Goal: Information Seeking & Learning: Find specific fact

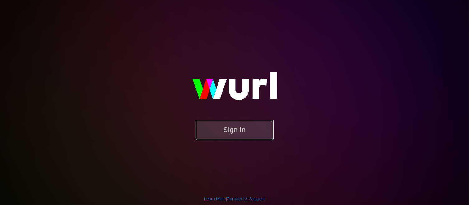
click at [256, 134] on button "Sign In" at bounding box center [235, 130] width 78 height 20
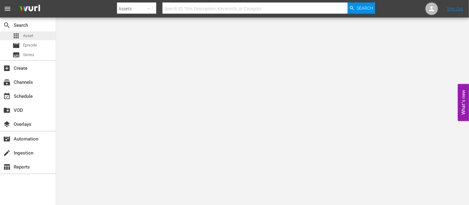
click at [25, 35] on span "Asset" at bounding box center [28, 36] width 10 height 6
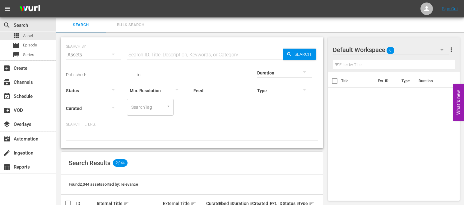
click at [177, 54] on input "text" at bounding box center [205, 54] width 156 height 15
drag, startPoint x: 158, startPoint y: 53, endPoint x: 119, endPoint y: 56, distance: 39.0
click at [119, 56] on div "SEARCH BY Search By Assets Search ID, Title, Description, Keywords, or Category…" at bounding box center [192, 51] width 252 height 22
drag, startPoint x: 173, startPoint y: 53, endPoint x: 123, endPoint y: 48, distance: 50.6
click at [123, 48] on div "SEARCH BY Search By Assets Search ID, Title, Description, Keywords, or Category…" at bounding box center [192, 51] width 252 height 22
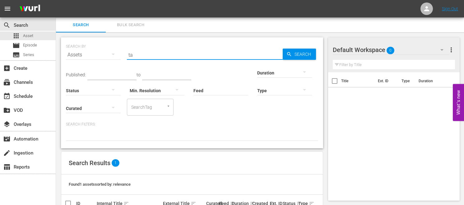
type input "t"
type input "static shaq"
